Goal: Information Seeking & Learning: Learn about a topic

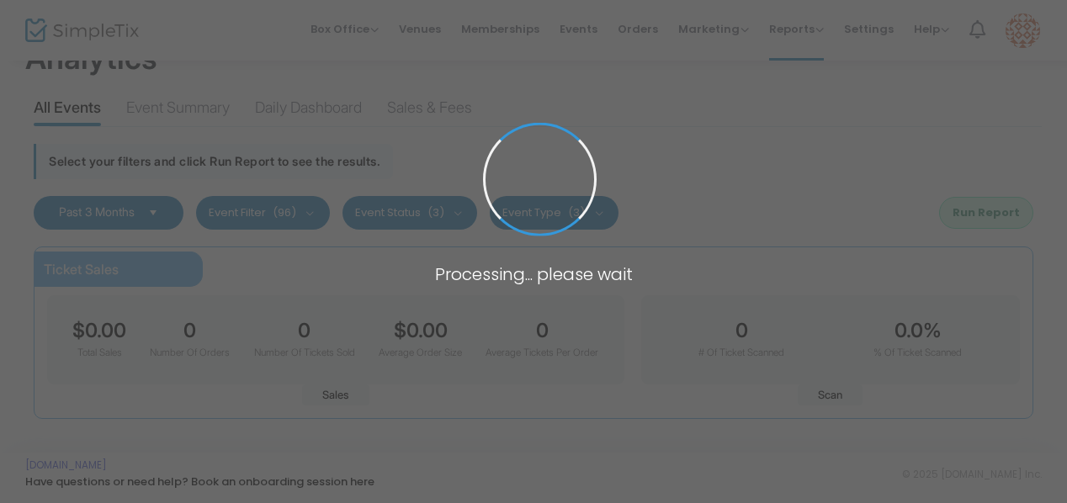
scroll to position [57, 0]
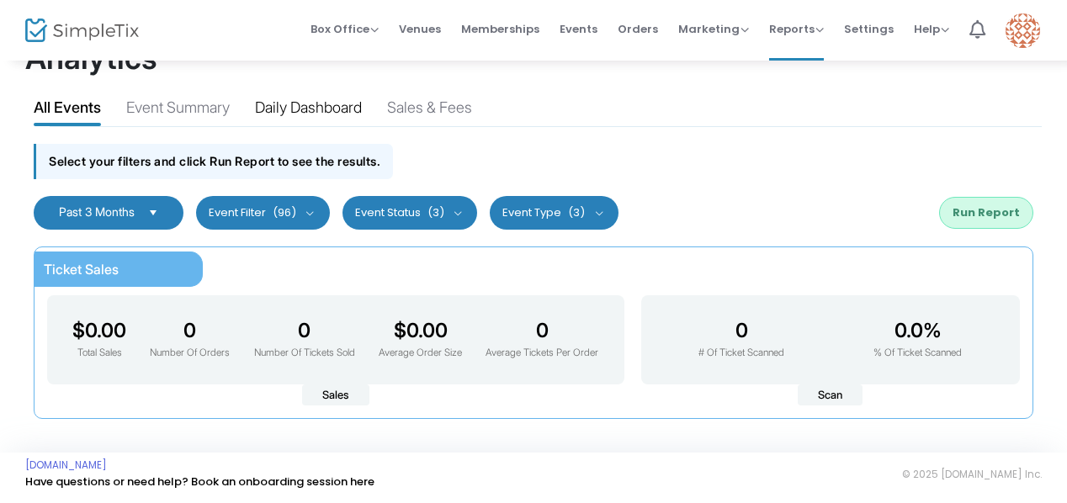
click at [332, 96] on div "Daily Dashboard" at bounding box center [308, 110] width 107 height 29
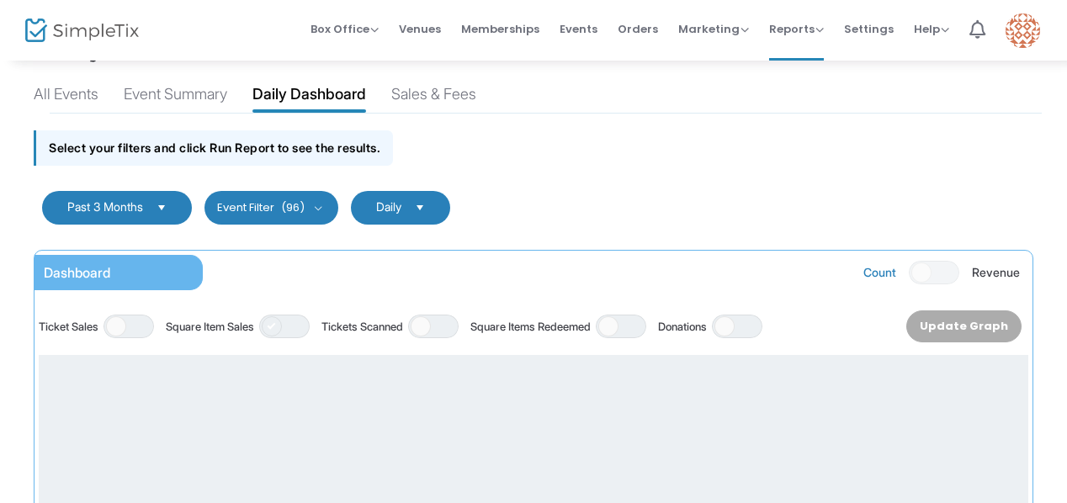
click at [282, 324] on span at bounding box center [272, 326] width 20 height 20
click at [987, 326] on button "Update Graph" at bounding box center [968, 326] width 105 height 32
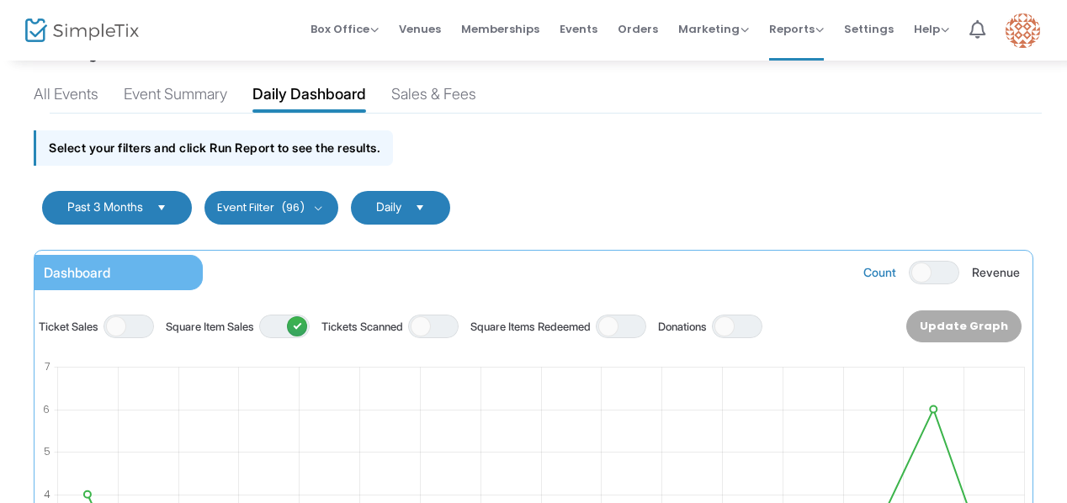
scroll to position [59, 0]
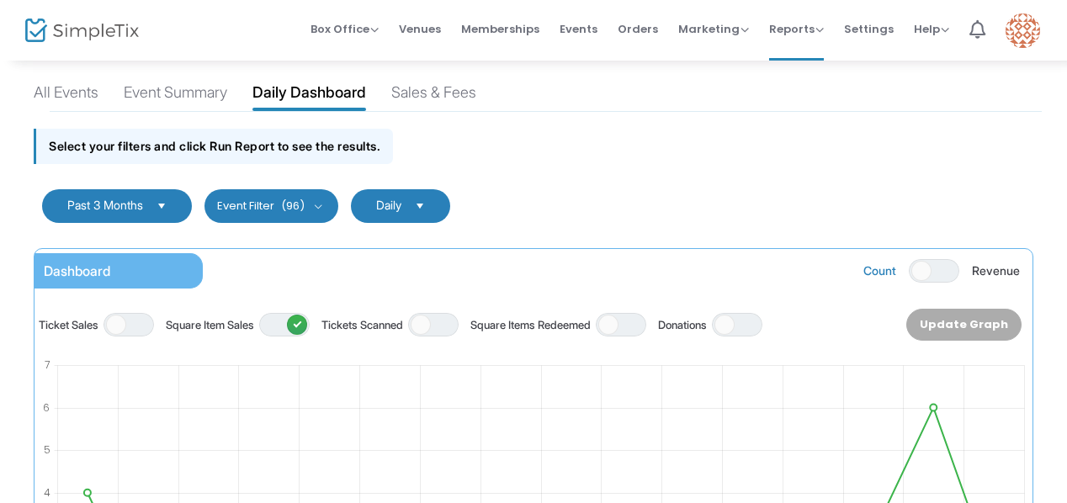
click at [172, 206] on span "Select" at bounding box center [162, 206] width 28 height 28
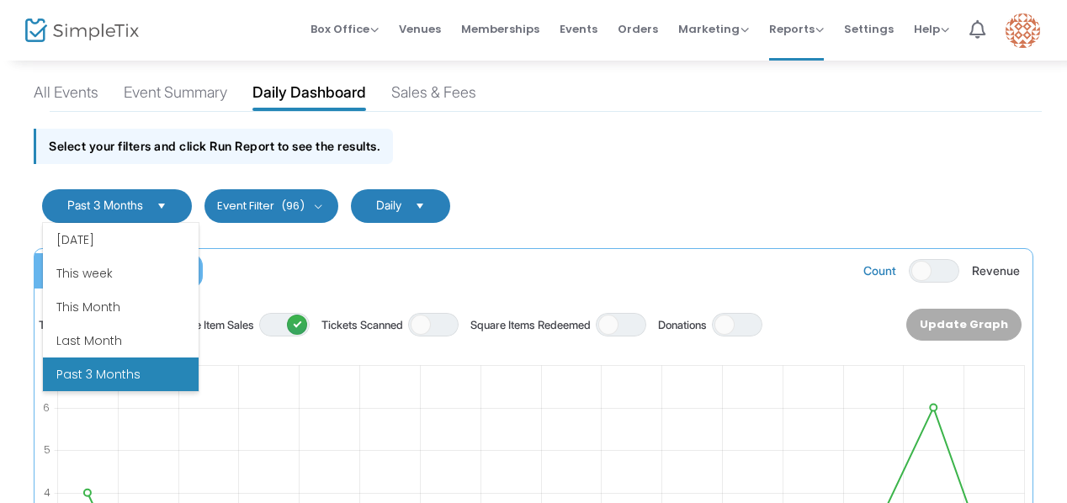
scroll to position [0, 0]
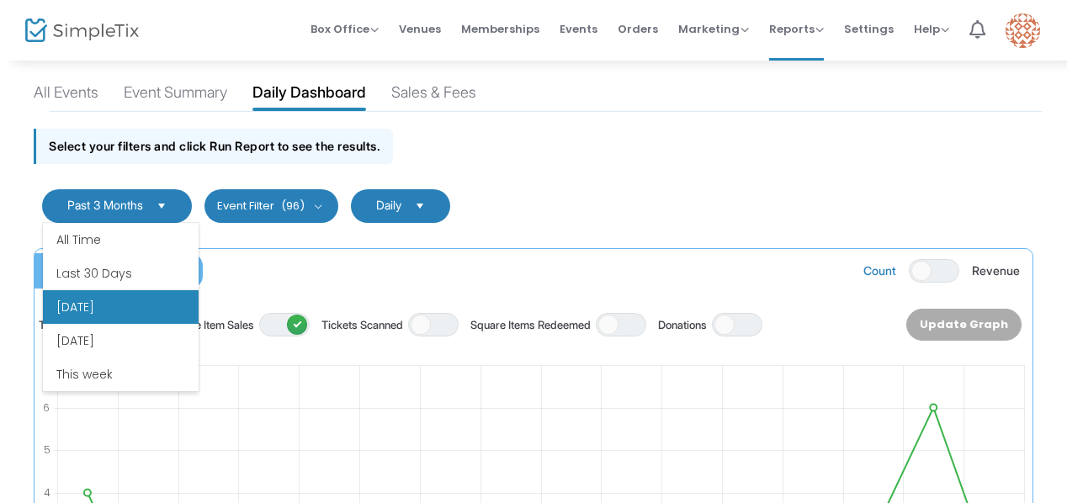
click at [86, 314] on li "[DATE]" at bounding box center [121, 307] width 156 height 34
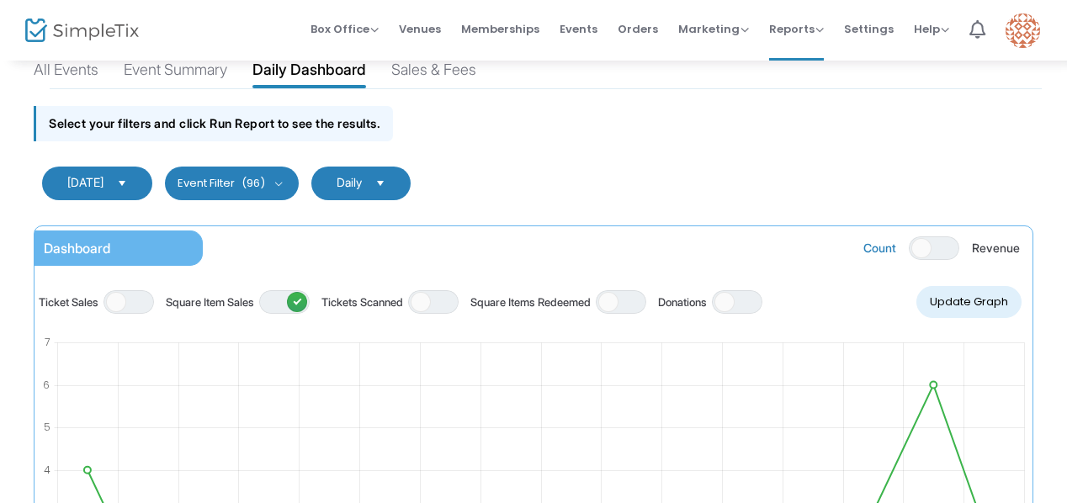
scroll to position [88, 0]
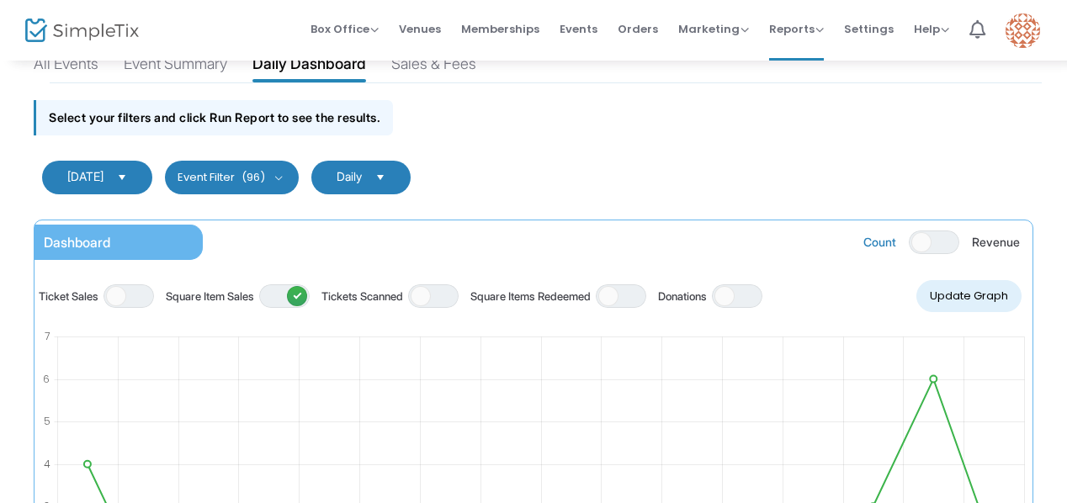
click at [281, 172] on button "Event Filter (96)" at bounding box center [232, 178] width 134 height 34
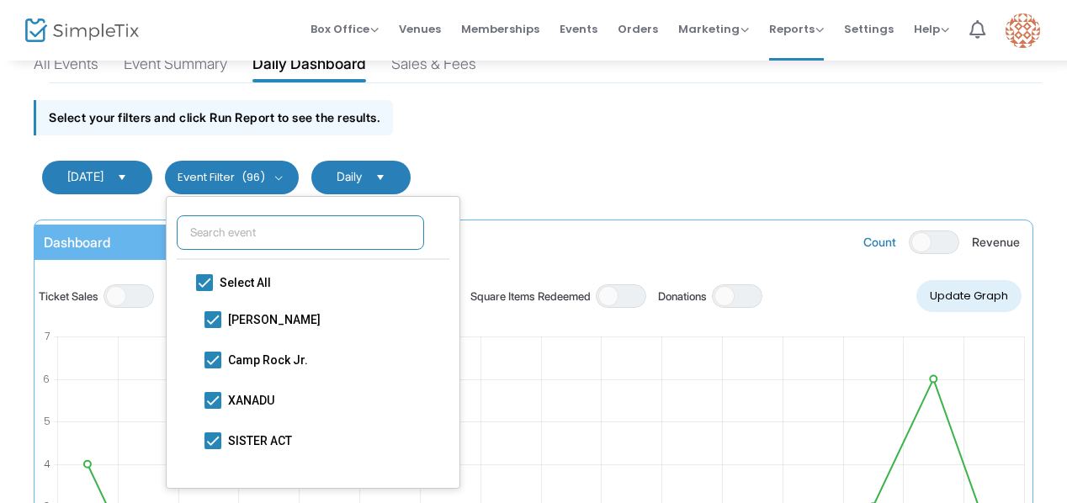
click at [242, 231] on input "text" at bounding box center [300, 232] width 247 height 34
click at [203, 280] on span at bounding box center [204, 282] width 17 height 17
click at [204, 291] on input "Select All" at bounding box center [204, 291] width 1 height 1
checkbox input "false"
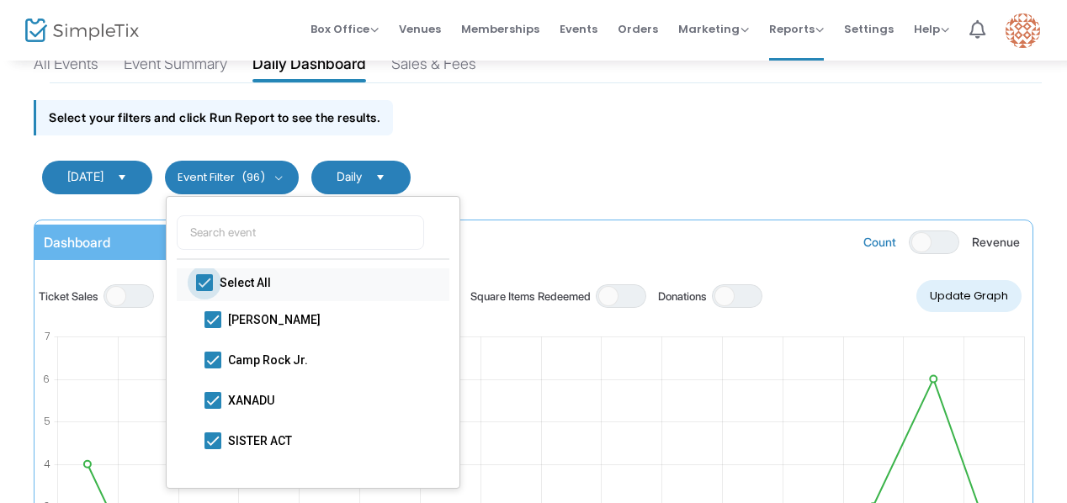
checkbox input "false"
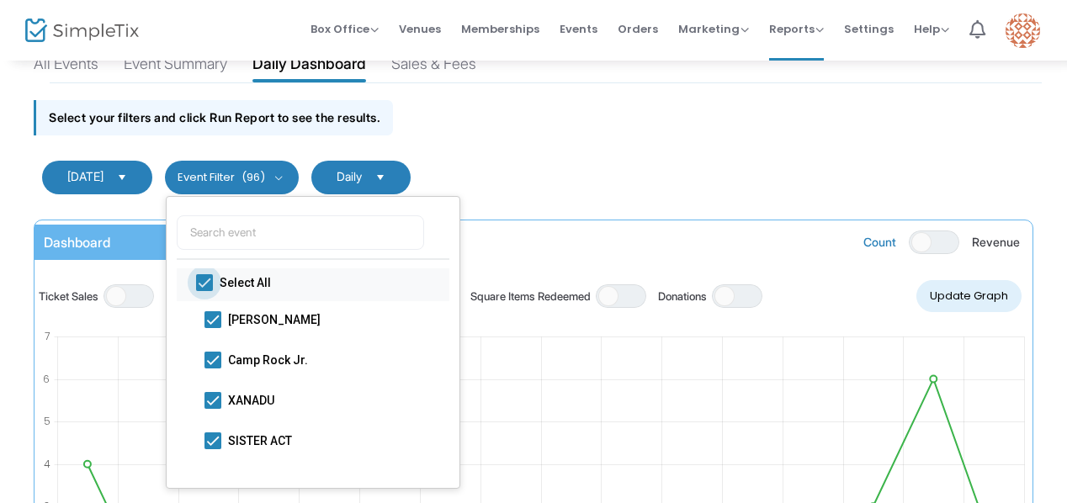
checkbox input "false"
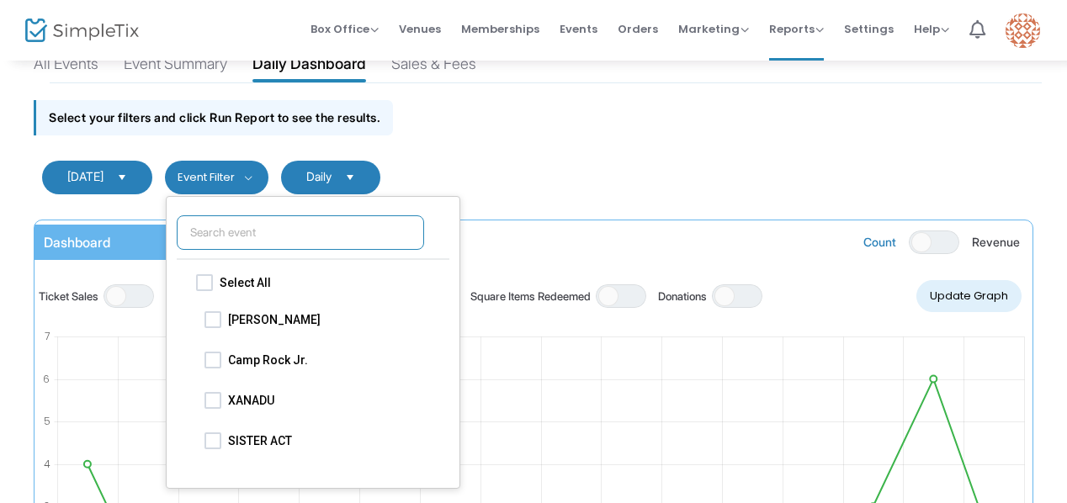
click at [200, 230] on input "text" at bounding box center [300, 232] width 247 height 34
click at [348, 230] on input "text" at bounding box center [300, 232] width 247 height 34
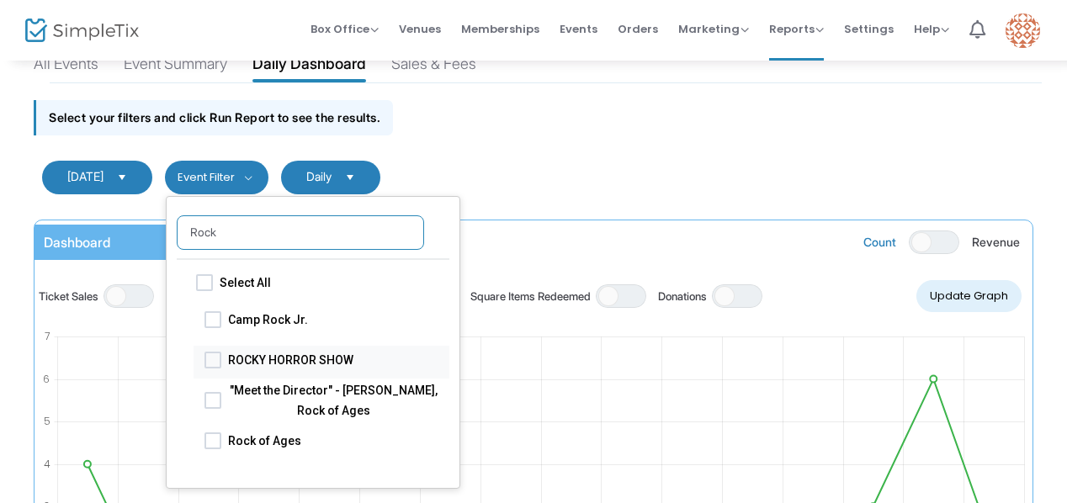
type input "Rock"
click at [319, 349] on span "ROCKY HORROR SHOW" at bounding box center [333, 359] width 210 height 20
click at [213, 368] on input "ROCKY HORROR SHOW" at bounding box center [212, 368] width 1 height 1
checkbox input "true"
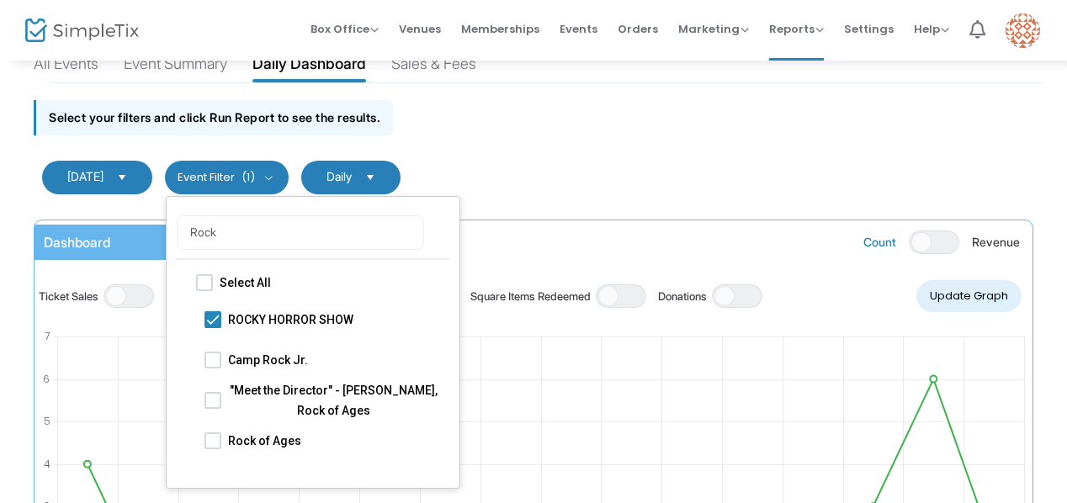
click at [569, 162] on form "[DATE] Cancel Apply Event Filter (1) Rock Select All ROCKY HORROR SHOW Camp Roc…" at bounding box center [533, 177] width 1016 height 67
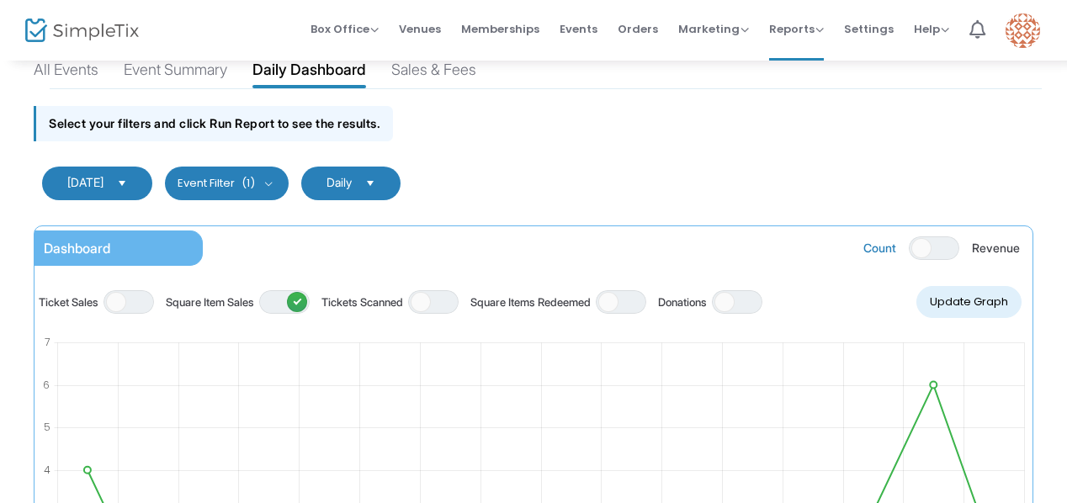
scroll to position [73, 0]
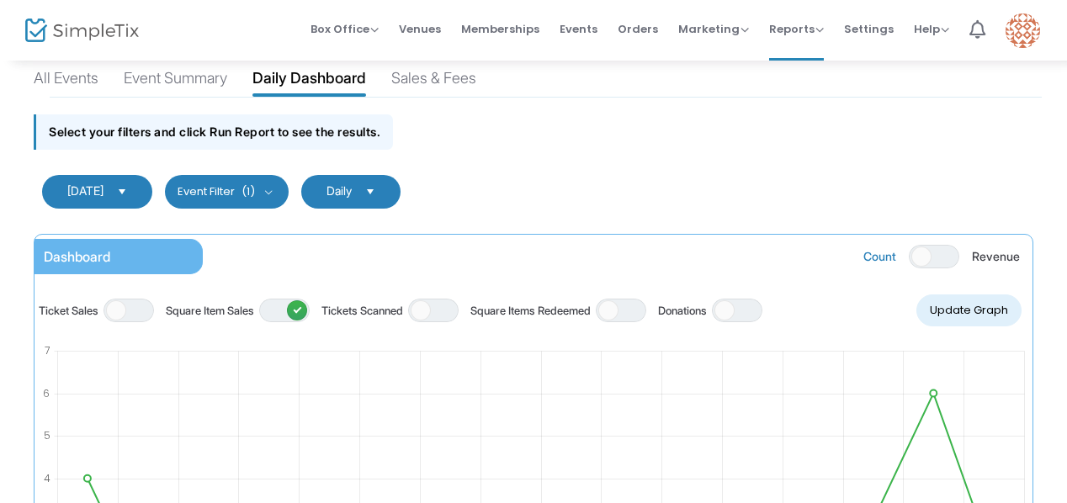
click at [378, 186] on span "Select" at bounding box center [370, 192] width 28 height 28
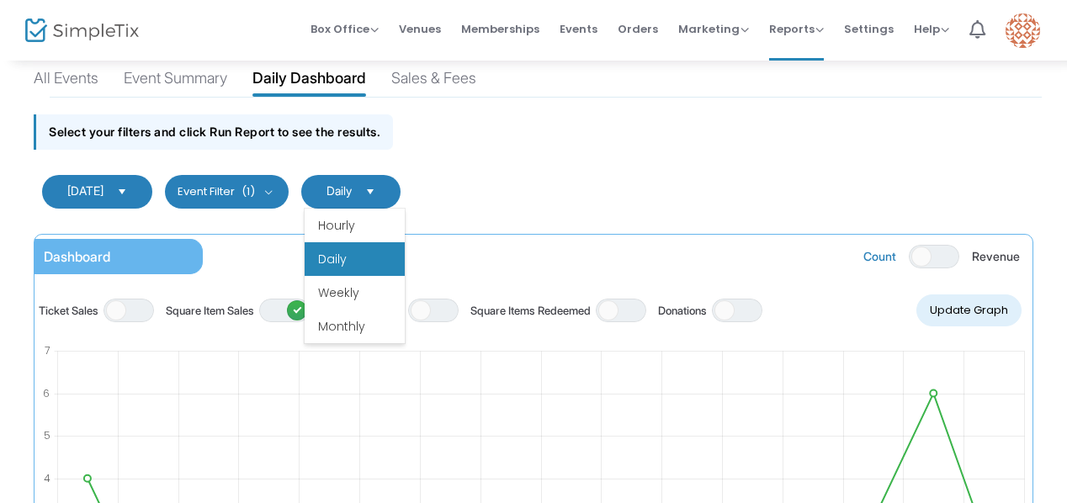
click at [347, 252] on li "Daily" at bounding box center [355, 259] width 100 height 34
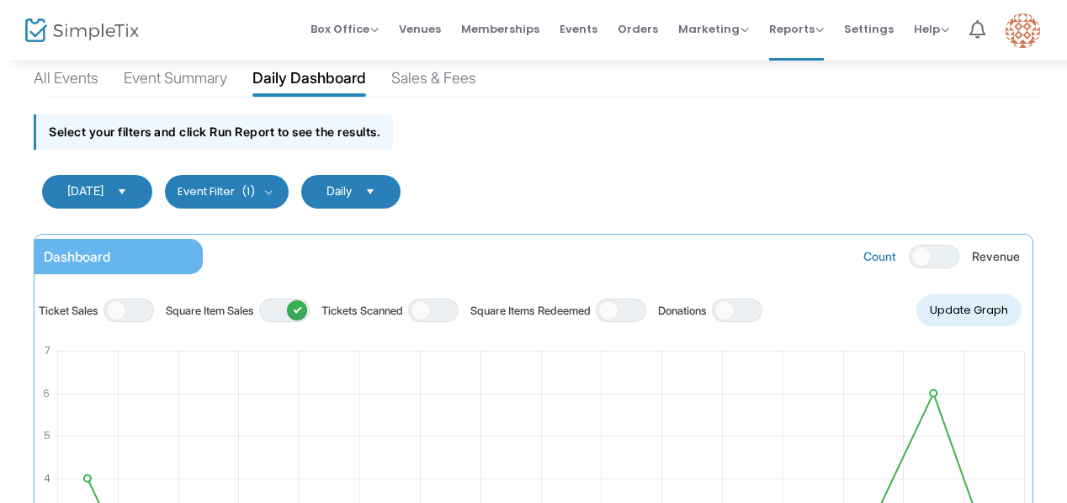
click at [116, 183] on span "Select" at bounding box center [123, 192] width 28 height 28
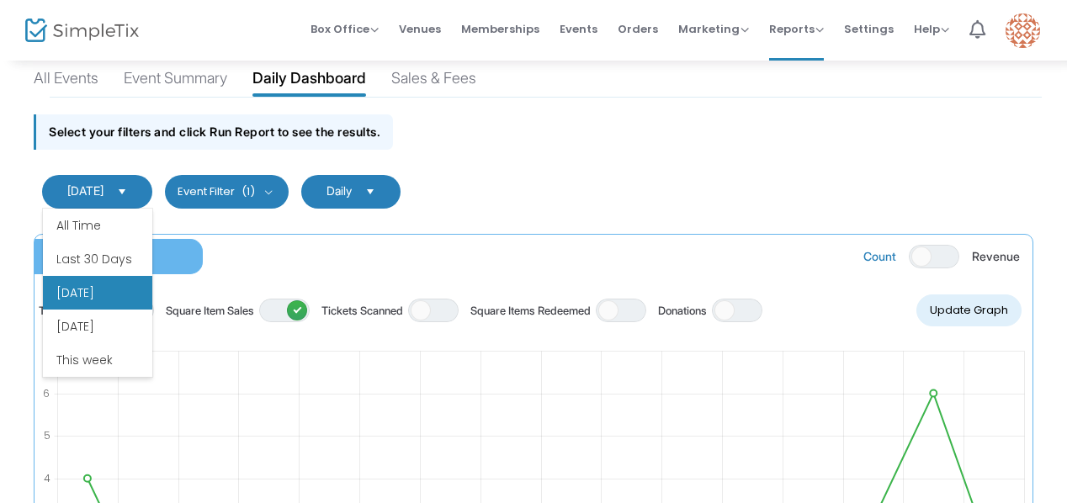
click at [78, 285] on li "[DATE]" at bounding box center [97, 293] width 109 height 34
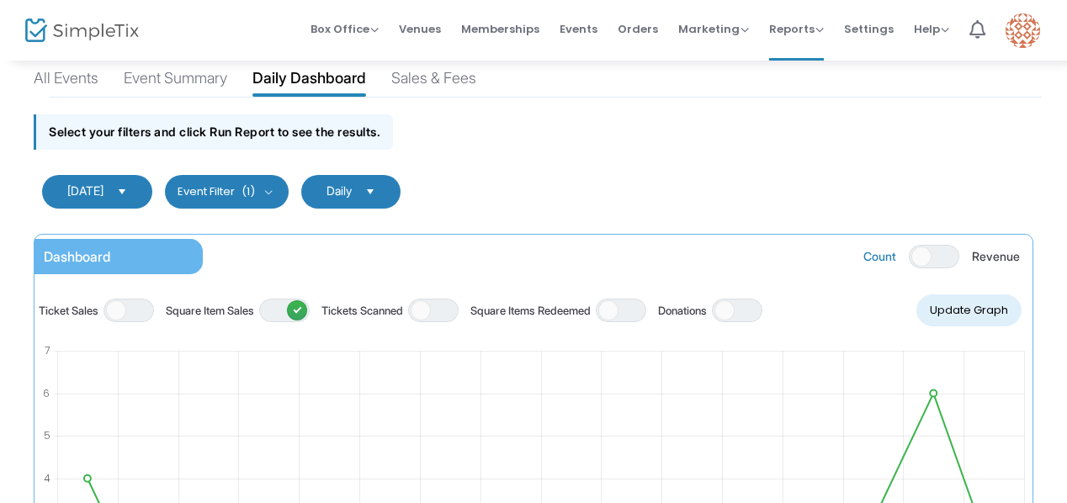
click at [970, 310] on button "Update Graph" at bounding box center [968, 310] width 105 height 32
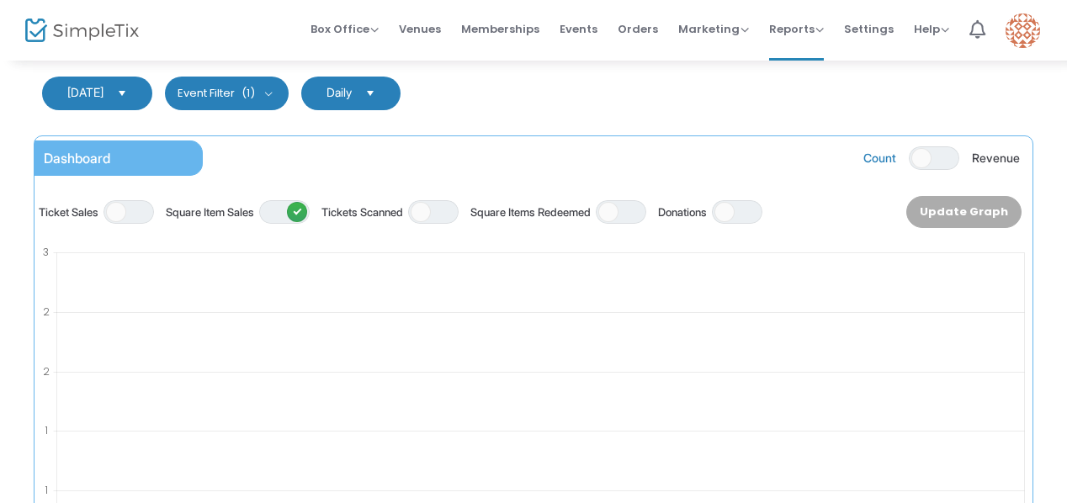
scroll to position [288, 0]
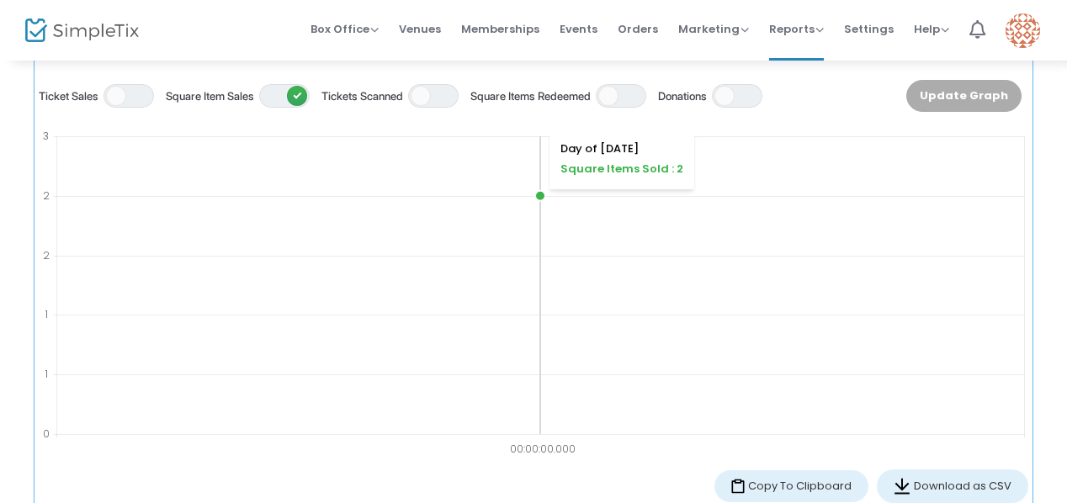
click at [538, 191] on circle at bounding box center [540, 196] width 10 height 10
click at [607, 238] on icon at bounding box center [540, 285] width 968 height 298
